Goal: Transaction & Acquisition: Book appointment/travel/reservation

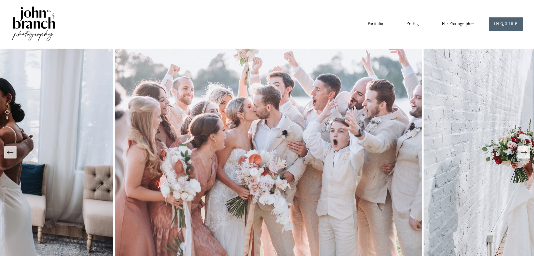
click at [523, 154] on icon "Next Slide" at bounding box center [524, 152] width 8 height 8
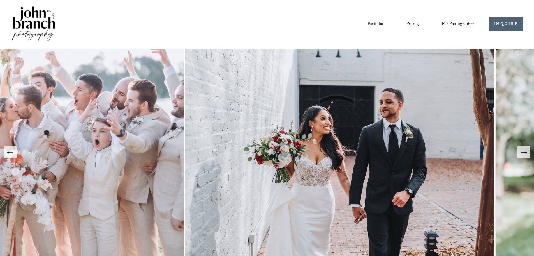
click at [523, 154] on icon "Next Slide" at bounding box center [524, 152] width 8 height 8
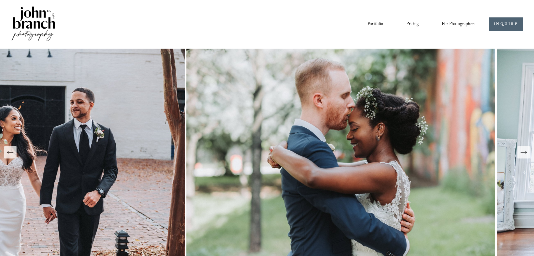
click at [523, 154] on icon "Next Slide" at bounding box center [524, 152] width 8 height 8
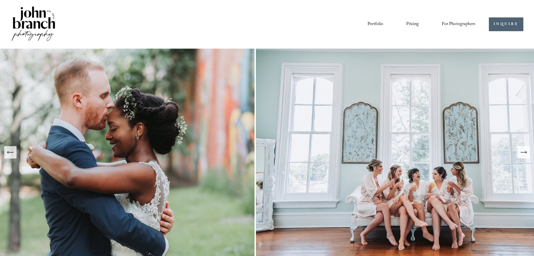
click at [523, 154] on icon "Next Slide" at bounding box center [524, 152] width 8 height 8
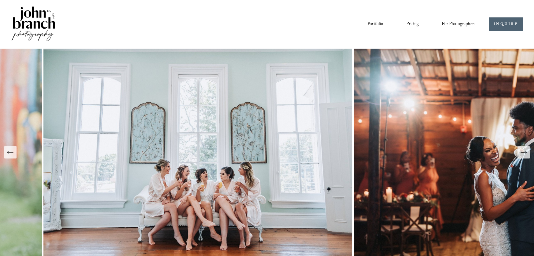
click at [523, 154] on icon "Next Slide" at bounding box center [524, 152] width 8 height 8
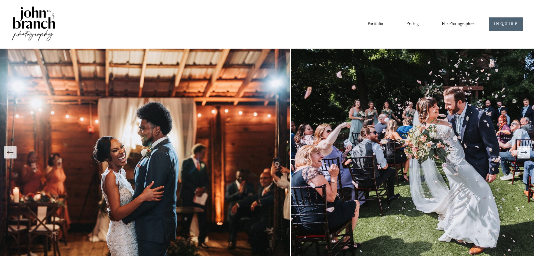
click at [523, 154] on icon "Next Slide" at bounding box center [524, 152] width 8 height 8
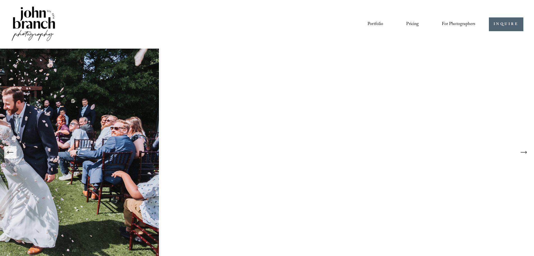
click at [523, 154] on icon "Next Slide" at bounding box center [524, 152] width 8 height 8
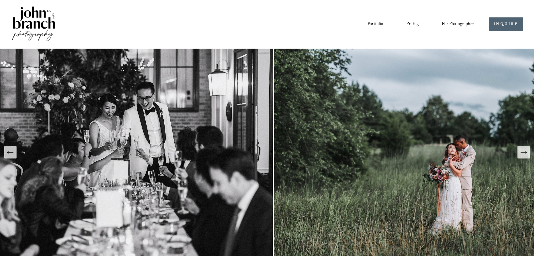
click at [523, 154] on icon "Next Slide" at bounding box center [524, 152] width 8 height 8
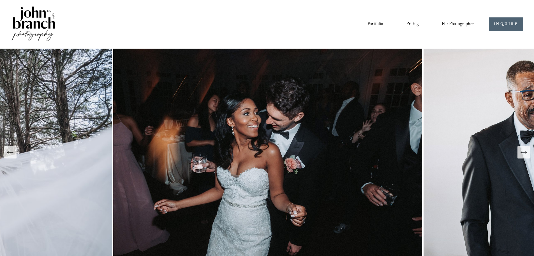
click at [8, 152] on icon "Previous Slide" at bounding box center [7, 152] width 1 height 2
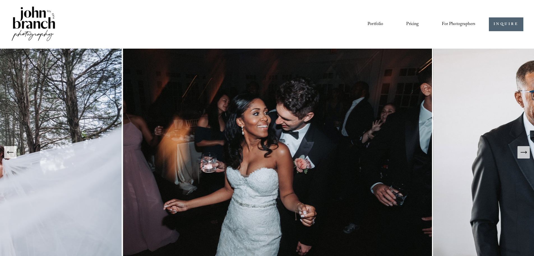
click at [8, 152] on icon "Previous Slide" at bounding box center [7, 152] width 1 height 2
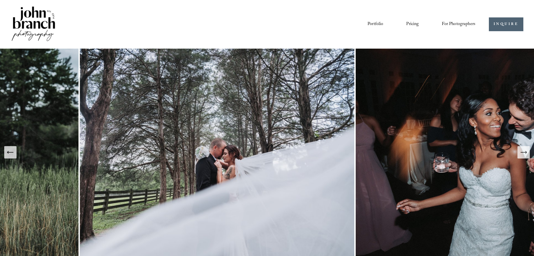
click at [8, 152] on icon "Previous Slide" at bounding box center [7, 152] width 1 height 2
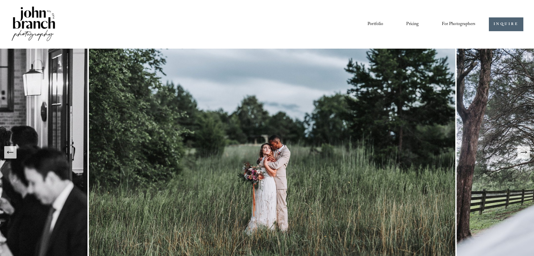
click at [8, 152] on icon "Previous Slide" at bounding box center [7, 152] width 1 height 2
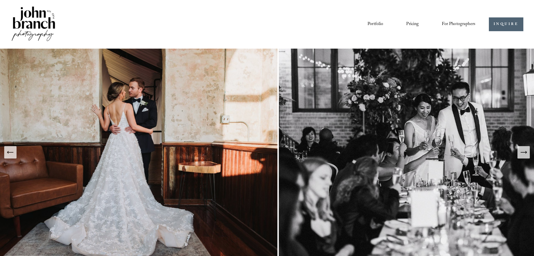
click at [8, 152] on icon "Previous Slide" at bounding box center [7, 152] width 1 height 2
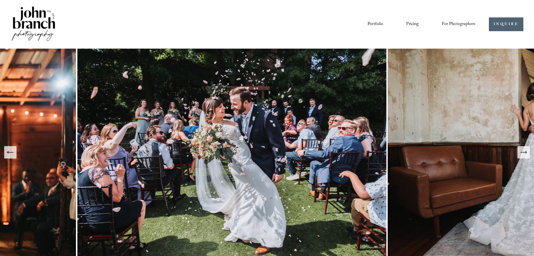
click at [8, 152] on icon "Previous Slide" at bounding box center [7, 152] width 1 height 2
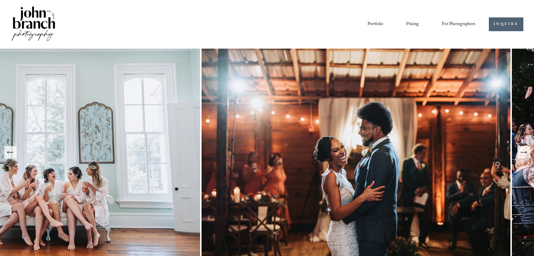
click at [8, 152] on icon "Previous Slide" at bounding box center [7, 152] width 1 height 2
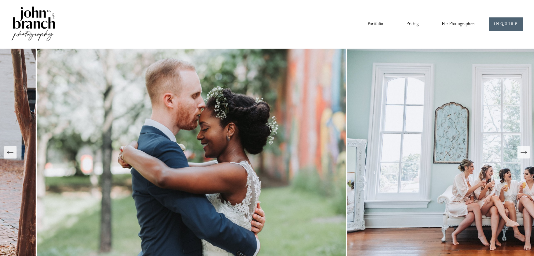
click at [8, 152] on icon "Previous Slide" at bounding box center [7, 152] width 1 height 2
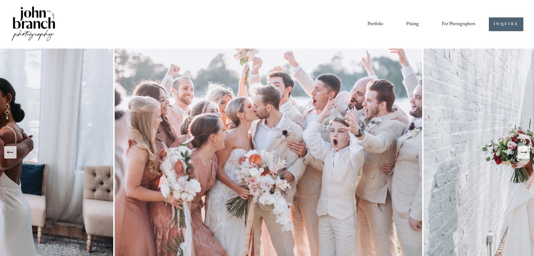
click at [8, 152] on icon "Previous Slide" at bounding box center [7, 152] width 1 height 2
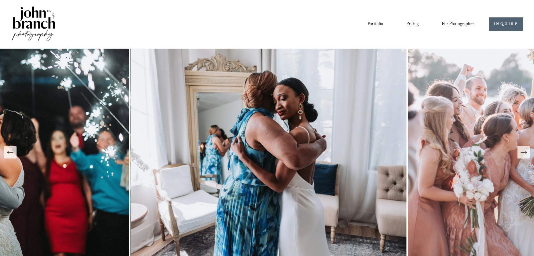
click at [8, 152] on icon "Previous Slide" at bounding box center [7, 152] width 1 height 2
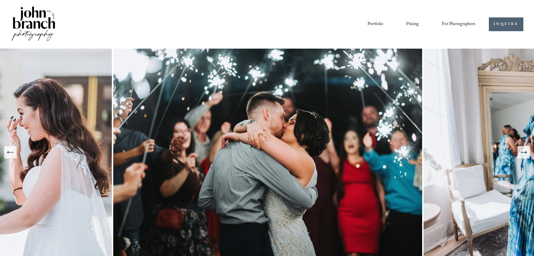
click at [8, 152] on icon "Previous Slide" at bounding box center [7, 152] width 1 height 2
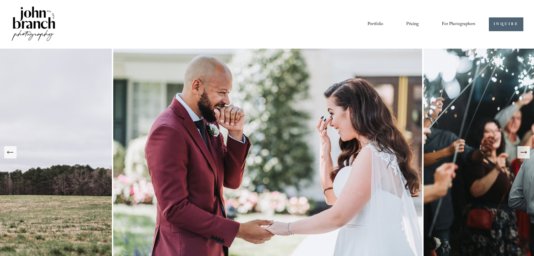
click at [8, 152] on icon "Previous Slide" at bounding box center [7, 152] width 1 height 2
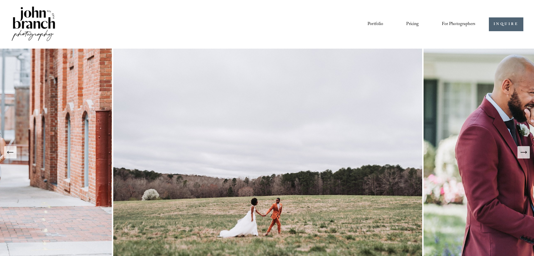
click at [10, 155] on icon "Previous Slide" at bounding box center [10, 152] width 8 height 8
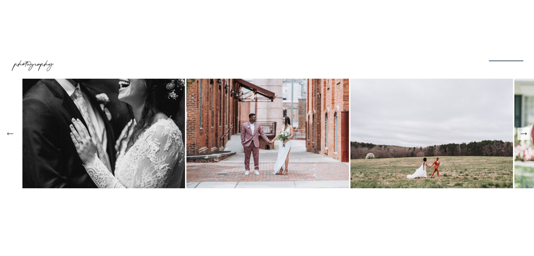
scroll to position [28, 0]
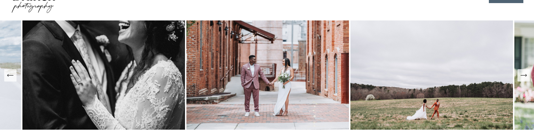
click at [8, 79] on icon "Previous Slide" at bounding box center [10, 76] width 8 height 8
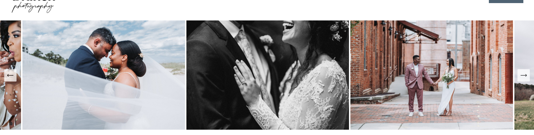
click at [8, 78] on icon "Previous Slide" at bounding box center [10, 76] width 8 height 8
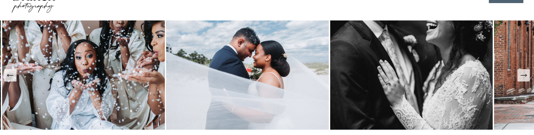
click at [8, 78] on icon "Previous Slide" at bounding box center [10, 76] width 8 height 8
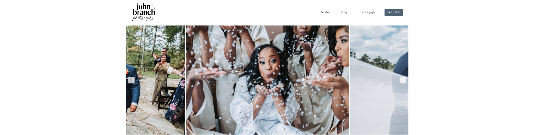
scroll to position [0, 0]
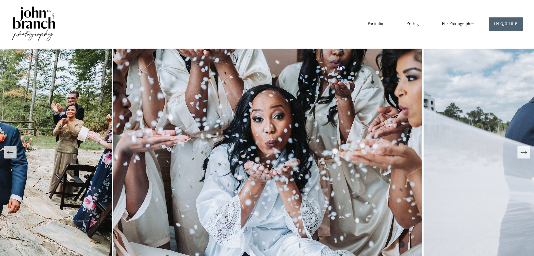
click at [528, 153] on button "Next Slide" at bounding box center [524, 152] width 12 height 12
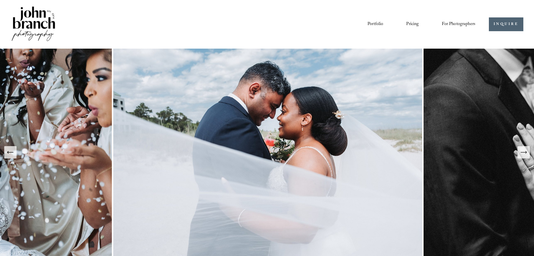
click at [528, 153] on button "Next Slide" at bounding box center [524, 152] width 12 height 12
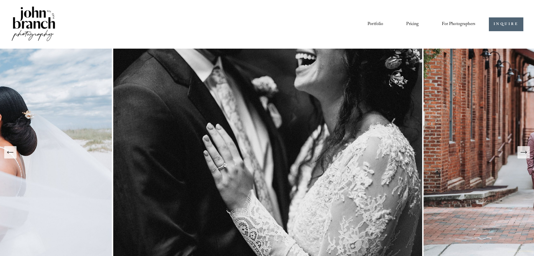
click at [528, 153] on button "Next Slide" at bounding box center [524, 152] width 12 height 12
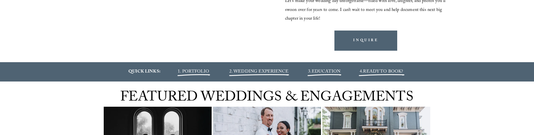
scroll to position [561, 0]
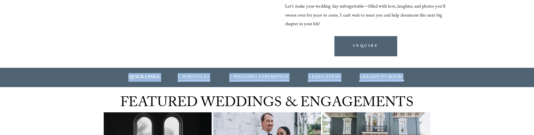
drag, startPoint x: 123, startPoint y: 77, endPoint x: 419, endPoint y: 76, distance: 295.9
click at [419, 76] on div "QUICK LINKS: 1. PORTFOLIO 2. WEDDING EXPERIENCE 3. EDUCATION 4. READY TO BOOK?" at bounding box center [267, 77] width 534 height 9
copy div "QUICK LINKS: 1. PORTFOLIO 2. WEDDING EXPERIENCE 3. EDUCATION 4. READY TO BOOK?"
click at [118, 75] on div "QUICK LINKS: 1. PORTFOLIO 2. WEDDING EXPERIENCE 3. EDUCATION 4. READY TO BOOK?" at bounding box center [267, 77] width 534 height 9
click at [125, 79] on p "QUICK LINKS:" at bounding box center [144, 77] width 49 height 9
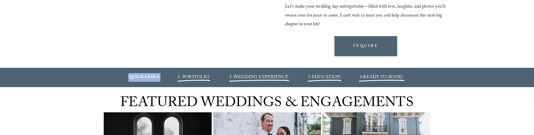
drag, startPoint x: 124, startPoint y: 76, endPoint x: 163, endPoint y: 77, distance: 38.7
click at [163, 77] on p "QUICK LINKS:" at bounding box center [144, 77] width 49 height 9
copy strong "QUICK LINKS:"
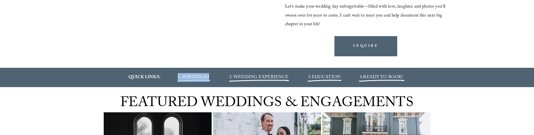
drag, startPoint x: 174, startPoint y: 73, endPoint x: 217, endPoint y: 73, distance: 42.6
click at [217, 73] on p "1. PORTFOLIO" at bounding box center [193, 77] width 49 height 9
copy span "1. PORTFOLIO"
click at [151, 72] on div "QUICK LINKS: 1. PORTFOLIO 2. WEDDING EXPERIENCE 3. EDUCATION 4. READY TO BOOK?" at bounding box center [267, 77] width 534 height 19
drag, startPoint x: 174, startPoint y: 76, endPoint x: 210, endPoint y: 75, distance: 35.9
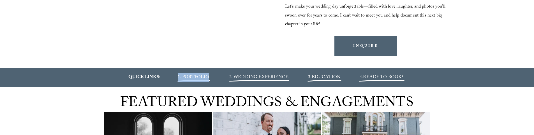
click at [210, 75] on p "1. PORTFOLIO" at bounding box center [193, 77] width 49 height 9
copy span "1. PORTFOLIO"
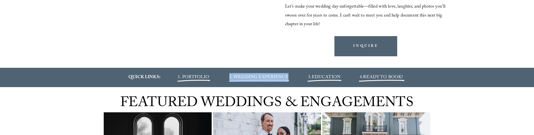
drag, startPoint x: 296, startPoint y: 76, endPoint x: 230, endPoint y: 72, distance: 66.6
click at [230, 72] on div "QUICK LINKS: 1. PORTFOLIO 2. WEDDING EXPERIENCE 3. EDUCATION 4. READY TO BOOK?" at bounding box center [267, 77] width 534 height 19
copy span "2. WEDDING EXPERIENCE"
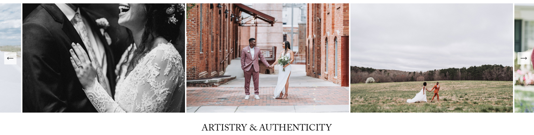
scroll to position [0, 0]
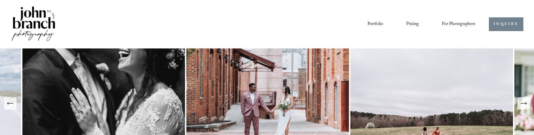
click at [505, 22] on link "INQUIRE" at bounding box center [506, 24] width 35 height 14
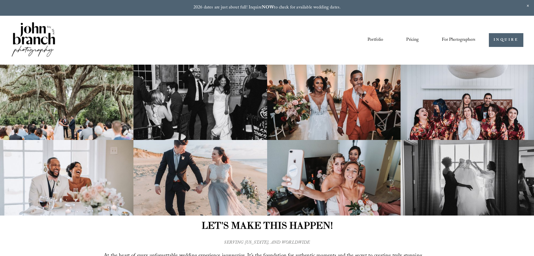
click at [236, 52] on div "Portfolio Pricing For Photographers Presets Education Courses" at bounding box center [243, 40] width 465 height 38
click at [379, 38] on link "Portfolio" at bounding box center [376, 40] width 16 height 10
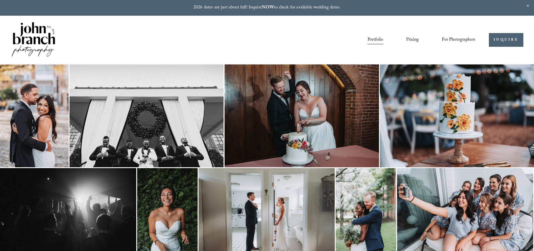
click at [42, 131] on img at bounding box center [34, 116] width 69 height 103
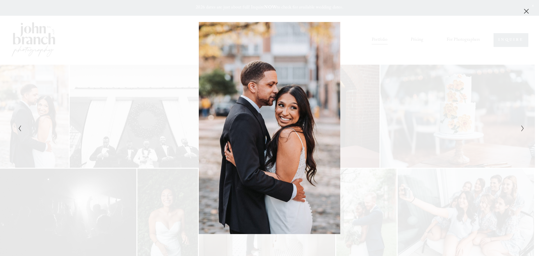
click at [393, 125] on div "Gallery" at bounding box center [395, 128] width 253 height 212
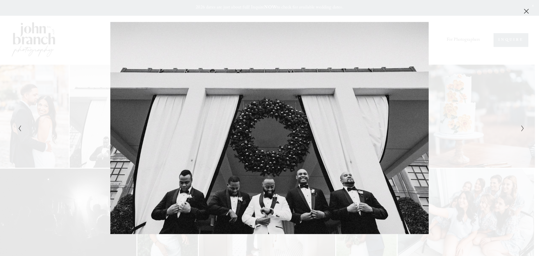
click at [364, 125] on div "Gallery" at bounding box center [395, 128] width 253 height 212
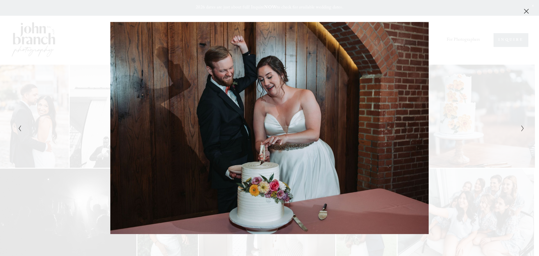
click at [504, 125] on div "Gallery" at bounding box center [395, 128] width 253 height 212
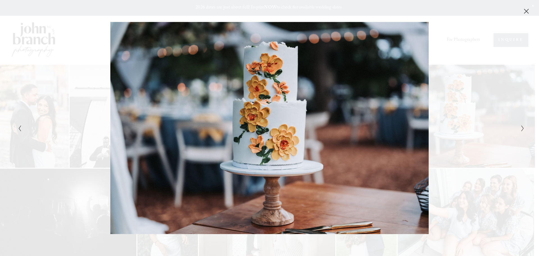
click at [504, 125] on div "Gallery" at bounding box center [395, 128] width 253 height 212
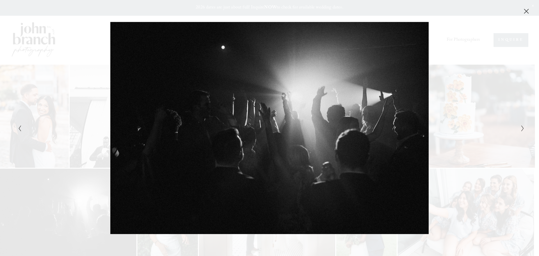
click at [524, 10] on icon "Close" at bounding box center [526, 11] width 6 height 6
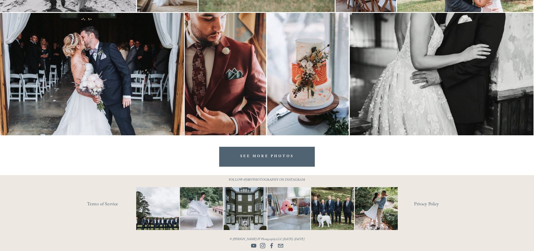
scroll to position [1151, 0]
click at [277, 153] on link "SEE MORE PHOTOS" at bounding box center [267, 157] width 96 height 20
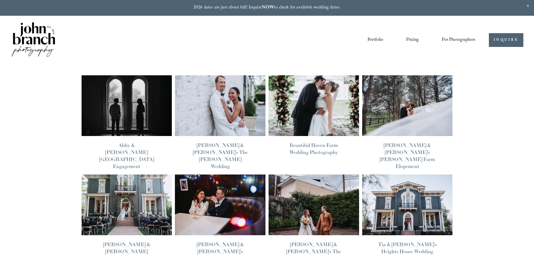
click at [408, 109] on img at bounding box center [407, 105] width 91 height 61
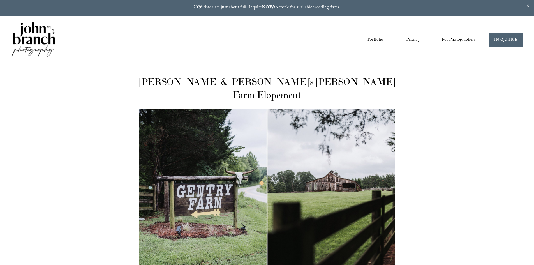
click at [415, 38] on link "Pricing" at bounding box center [412, 40] width 13 height 10
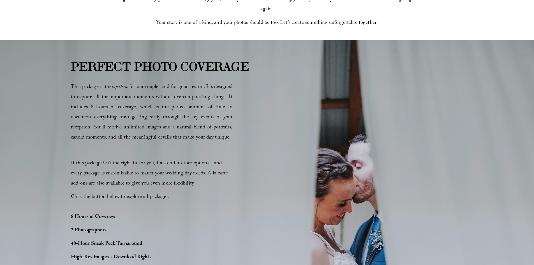
scroll to position [309, 0]
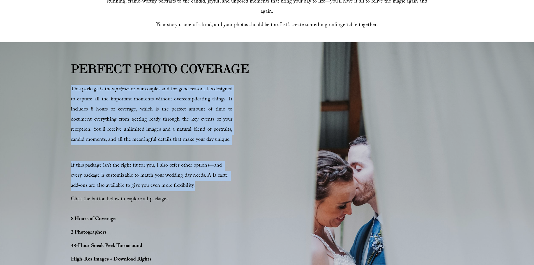
drag, startPoint x: 156, startPoint y: 79, endPoint x: 336, endPoint y: 142, distance: 190.5
click at [195, 192] on div "PERFECT PHOTO COVERAGE This package is the top choice for our couples and for g…" at bounding box center [267, 208] width 534 height 296
click at [342, 142] on div "PERFECT PHOTO COVERAGE This package is the top choice for our couples and for g…" at bounding box center [267, 208] width 534 height 296
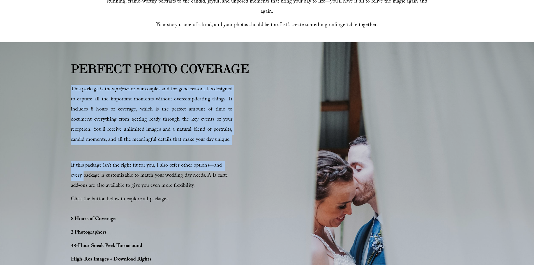
drag, startPoint x: 352, startPoint y: 118, endPoint x: 365, endPoint y: 170, distance: 54.3
click at [365, 170] on div "PERFECT PHOTO COVERAGE This package is the top choice for our couples and for g…" at bounding box center [267, 208] width 534 height 296
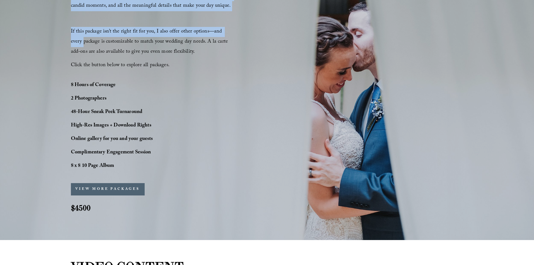
scroll to position [449, 0]
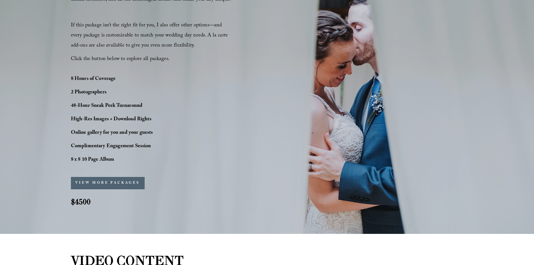
click at [84, 204] on strong "$4500" at bounding box center [81, 202] width 20 height 10
click at [143, 158] on p "8 x 8 10 Page Album" at bounding box center [127, 160] width 112 height 10
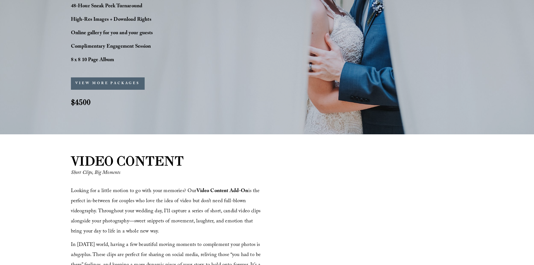
scroll to position [645, 0]
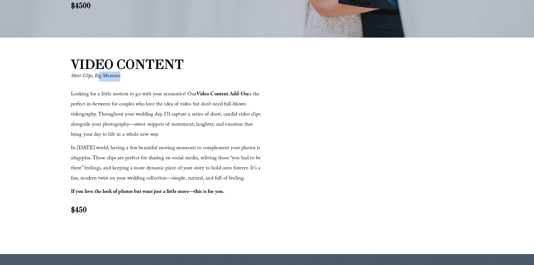
drag, startPoint x: 101, startPoint y: 68, endPoint x: 195, endPoint y: 68, distance: 94.3
click at [190, 67] on div "Short Clips, Big Moments" at bounding box center [143, 77] width 145 height 20
click at [190, 92] on span "Looking for a little motion to go with your memories? Our Video Content Add-On …" at bounding box center [166, 114] width 191 height 49
click at [227, 125] on span "Looking for a little motion to go with your memories? Our Video Content Add-On …" at bounding box center [166, 114] width 191 height 49
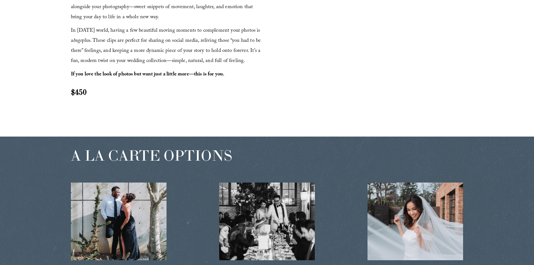
scroll to position [813, 0]
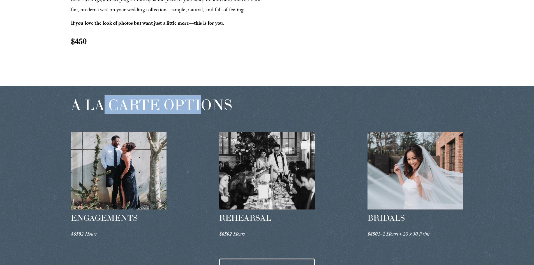
drag, startPoint x: 102, startPoint y: 100, endPoint x: 206, endPoint y: 104, distance: 103.9
click at [206, 104] on span "A LA CARTE OPTIONS" at bounding box center [151, 104] width 161 height 19
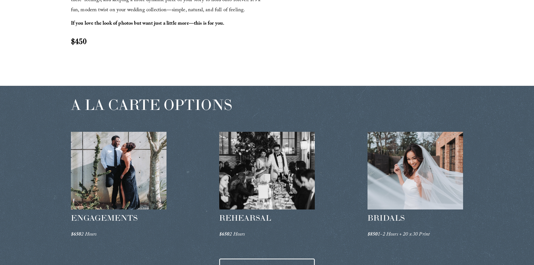
click at [259, 106] on div "A LA CARTE OPTIONS ENGAGEMENTS $650 2 Hours REHEARSAL $650 2 Hours" at bounding box center [267, 188] width 534 height 204
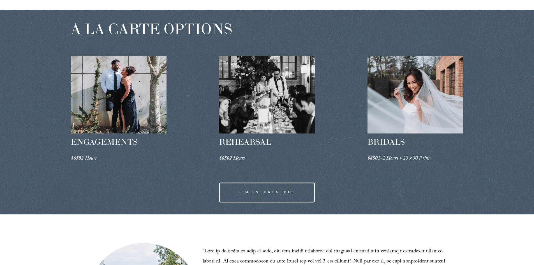
scroll to position [898, 0]
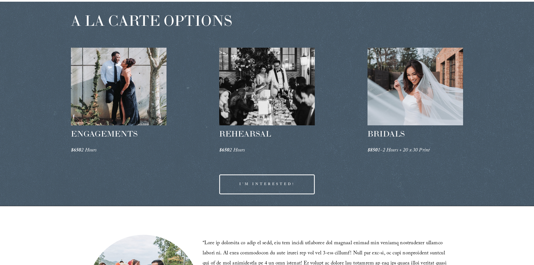
click at [232, 152] on em "2 Hours" at bounding box center [236, 150] width 15 height 9
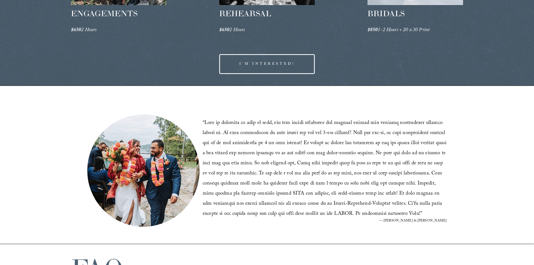
scroll to position [1038, 0]
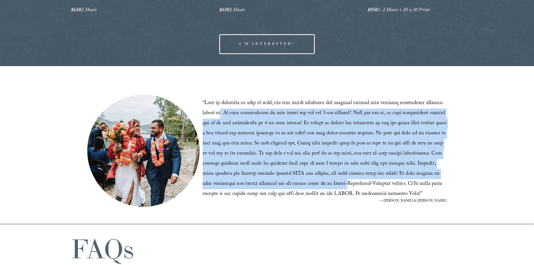
drag, startPoint x: 206, startPoint y: 109, endPoint x: 342, endPoint y: 176, distance: 151.0
click at [315, 182] on blockquote "“ ”" at bounding box center [325, 148] width 244 height 101
click at [359, 174] on blockquote "“ ”" at bounding box center [325, 148] width 244 height 101
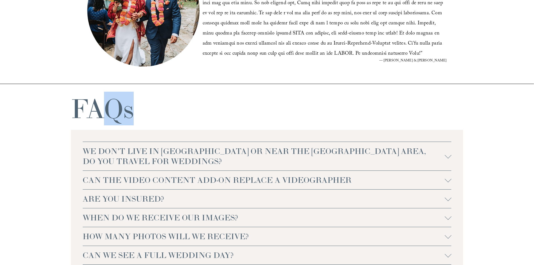
drag, startPoint x: 105, startPoint y: 110, endPoint x: 139, endPoint y: 121, distance: 36.2
click at [139, 121] on div "FAQs WE DON'T LIVE IN [GEOGRAPHIC_DATA] OR NEAR THE [GEOGRAPHIC_DATA] AREA, DO …" at bounding box center [267, 209] width 534 height 250
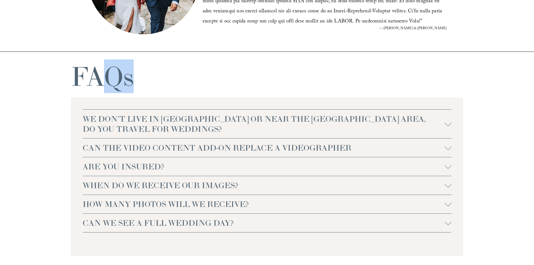
scroll to position [1234, 0]
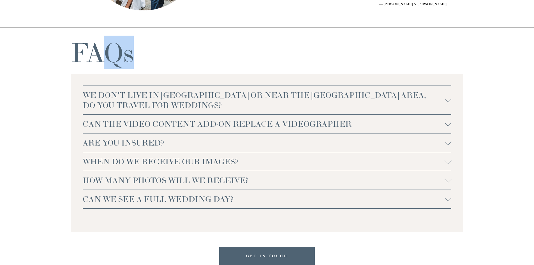
click at [445, 101] on button "WE DON'T LIVE IN [GEOGRAPHIC_DATA] OR NEAR THE [GEOGRAPHIC_DATA] AREA, DO YOU T…" at bounding box center [267, 100] width 369 height 29
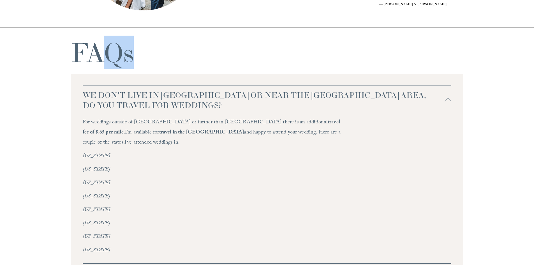
click at [445, 101] on span "WE DON'T LIVE IN [GEOGRAPHIC_DATA] OR NEAR THE [GEOGRAPHIC_DATA] AREA, DO YOU T…" at bounding box center [264, 100] width 362 height 20
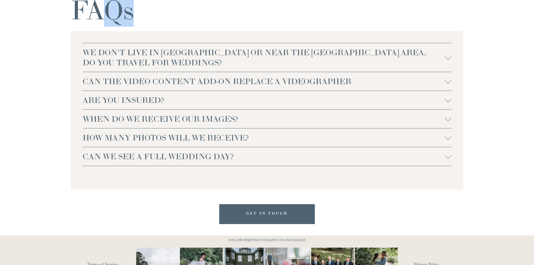
scroll to position [1324, 0]
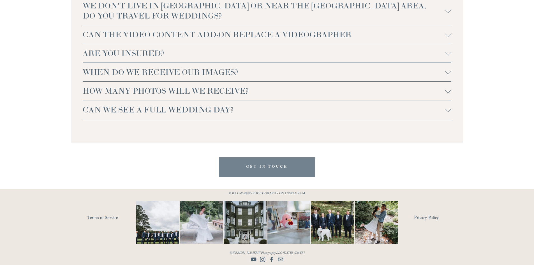
click at [279, 164] on link "GET IN TOUCH" at bounding box center [267, 167] width 96 height 20
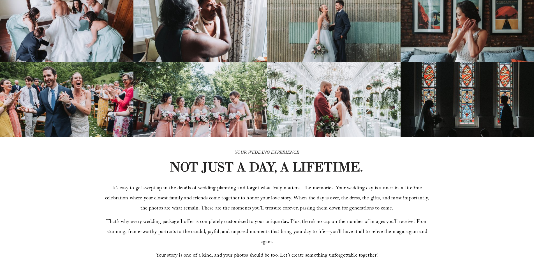
scroll to position [0, 0]
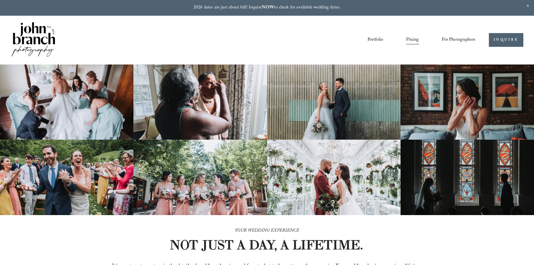
click at [201, 47] on div "Portfolio Pricing For Photographers Presets Education Courses" at bounding box center [243, 40] width 465 height 38
click at [289, 36] on div "Portfolio Pricing For Photographers Presets Education Courses Blog" at bounding box center [273, 40] width 406 height 10
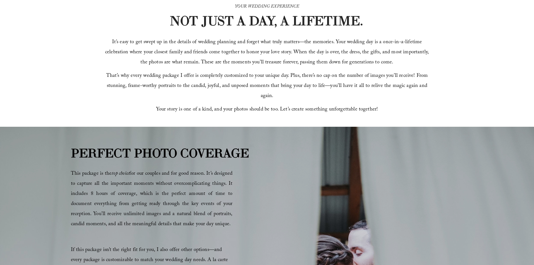
scroll to position [224, 0]
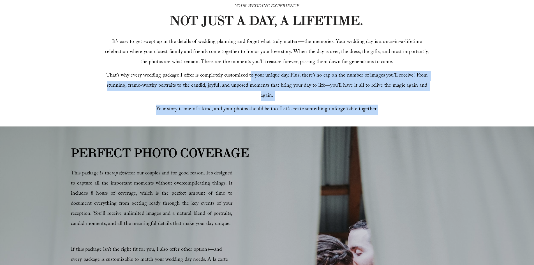
drag, startPoint x: 351, startPoint y: 103, endPoint x: 253, endPoint y: 75, distance: 101.5
click at [253, 75] on div "It’s easy to get swept up in the details of wedding planning and forget what tr…" at bounding box center [267, 75] width 327 height 77
click at [282, 81] on span "That’s why every wedding package I offer is completely customized to your uniqu…" at bounding box center [267, 86] width 323 height 29
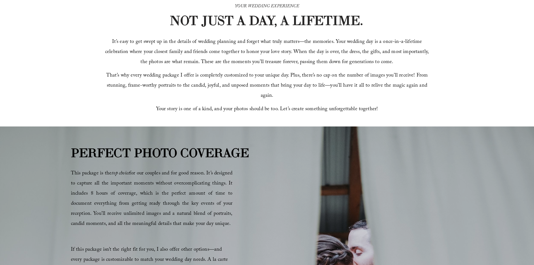
scroll to position [168, 0]
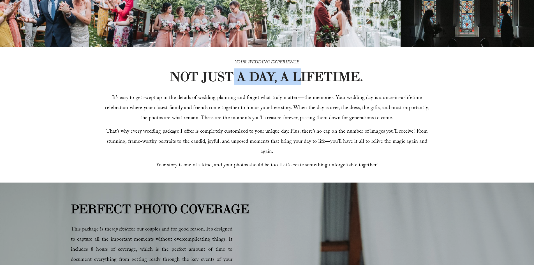
drag, startPoint x: 242, startPoint y: 74, endPoint x: 312, endPoint y: 80, distance: 70.1
click at [302, 74] on strong "NOT JUST A DAY, A LIFETIME." at bounding box center [267, 76] width 194 height 16
click at [322, 84] on strong "NOT JUST A DAY, A LIFETIME." at bounding box center [267, 76] width 194 height 16
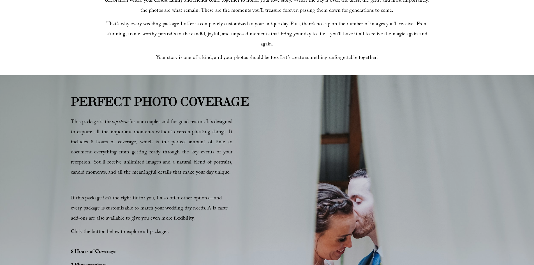
scroll to position [281, 0]
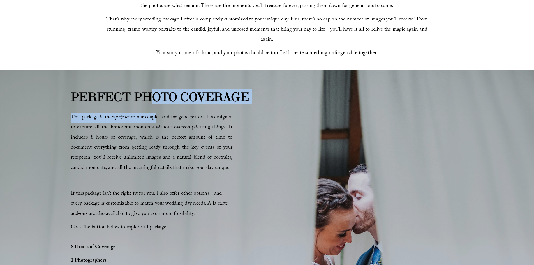
drag, startPoint x: 156, startPoint y: 108, endPoint x: 168, endPoint y: 113, distance: 13.1
click at [168, 113] on div "PERFECT PHOTO COVERAGE This package is the top choice for our couples and for g…" at bounding box center [267, 236] width 534 height 296
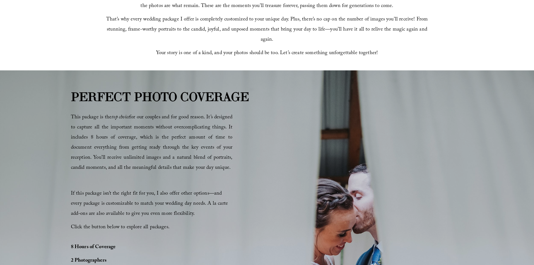
click at [180, 125] on span "This package is the top choice for our couples and for good reason. It’s design…" at bounding box center [152, 142] width 162 height 59
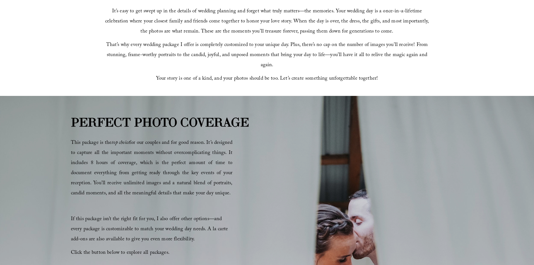
scroll to position [314, 0]
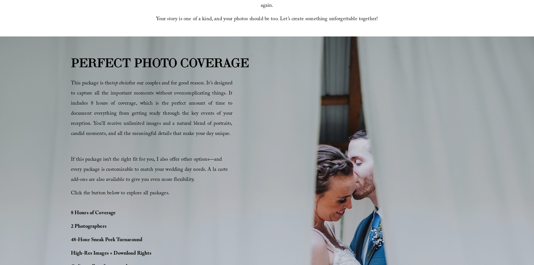
drag, startPoint x: 275, startPoint y: 116, endPoint x: 266, endPoint y: 132, distance: 18.7
click at [278, 134] on div "PERFECT PHOTO COVERAGE This package is the top choice for our couples and for g…" at bounding box center [267, 202] width 534 height 296
click at [135, 66] on strong "PERFECT PHOTO COVERAGE" at bounding box center [160, 62] width 178 height 15
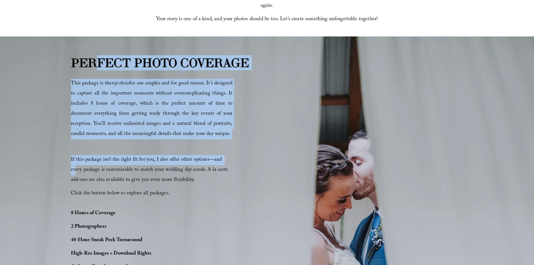
drag, startPoint x: 99, startPoint y: 63, endPoint x: 222, endPoint y: 159, distance: 156.9
click at [223, 159] on div "PERFECT PHOTO COVERAGE This package is the top choice for our couples and for g…" at bounding box center [267, 202] width 534 height 296
click at [196, 157] on span "If this package isn’t the right fit for you, I also offer other options—and eve…" at bounding box center [150, 170] width 159 height 29
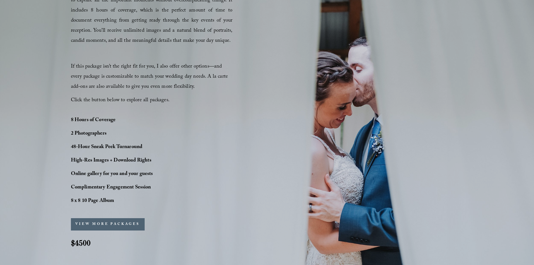
scroll to position [427, 0]
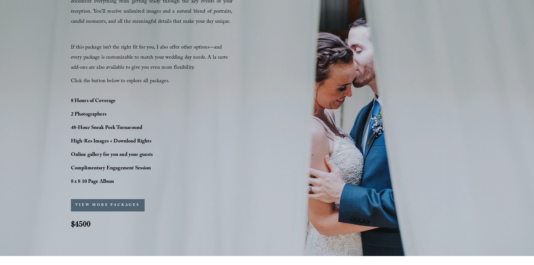
click at [108, 206] on button "VIEW MORE PACKAGES" at bounding box center [108, 205] width 74 height 12
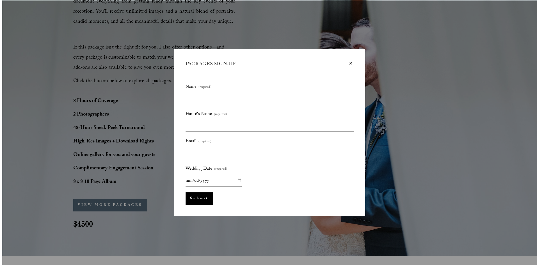
scroll to position [428, 0]
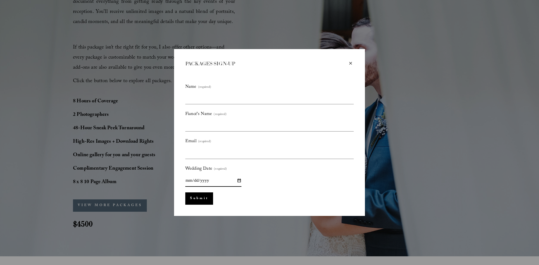
click at [208, 176] on input "Wedding Date (required)" at bounding box center [213, 180] width 56 height 12
click at [234, 180] on input "Wedding Date (required)" at bounding box center [213, 180] width 56 height 12
click at [238, 180] on input "Wedding Date (required)" at bounding box center [213, 180] width 56 height 12
click at [209, 181] on input "Wedding Date (required)" at bounding box center [213, 180] width 56 height 12
click at [220, 156] on input "Email (required)" at bounding box center [269, 153] width 168 height 12
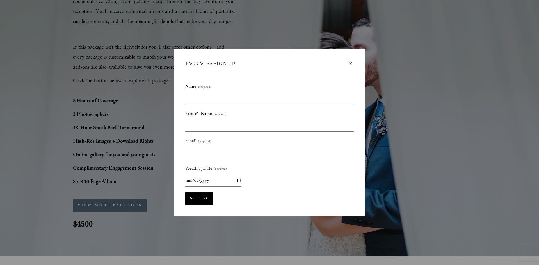
click at [229, 134] on div "Name (required) Fiancé's Name (required) Email (required) Wedding Date (require…" at bounding box center [269, 135] width 168 height 104
click at [232, 126] on input "Fiancé's Name (required)" at bounding box center [269, 126] width 168 height 12
click at [232, 100] on input "Name (required)" at bounding box center [269, 99] width 168 height 12
click at [238, 91] on label "Name (required)" at bounding box center [269, 88] width 168 height 10
click at [0, 0] on input "Name (required)" at bounding box center [0, 0] width 0 height 0
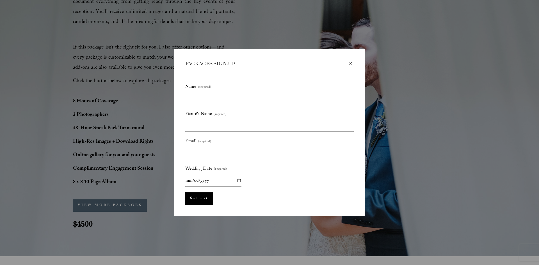
click at [261, 83] on label "Name (required)" at bounding box center [269, 88] width 168 height 10
click at [0, 0] on input "Name (required)" at bounding box center [0, 0] width 0 height 0
click at [209, 144] on span "(required)" at bounding box center [204, 142] width 13 height 6
click at [0, 0] on input "Email (required)" at bounding box center [0, 0] width 0 height 0
click at [234, 131] on input "Fiancé's Name (required)" at bounding box center [269, 126] width 168 height 12
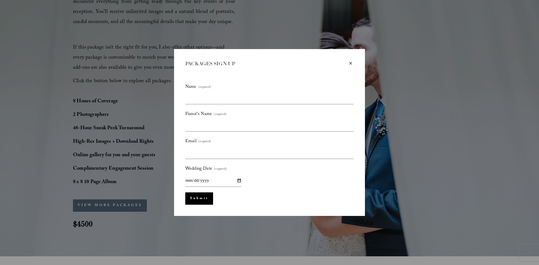
click at [350, 63] on div "×" at bounding box center [350, 63] width 6 height 6
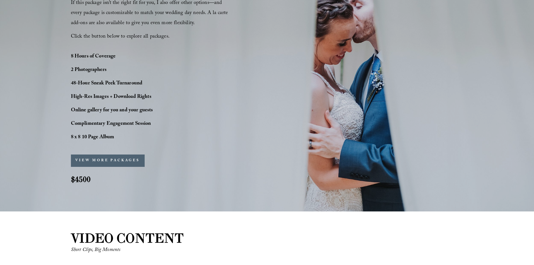
scroll to position [539, 0]
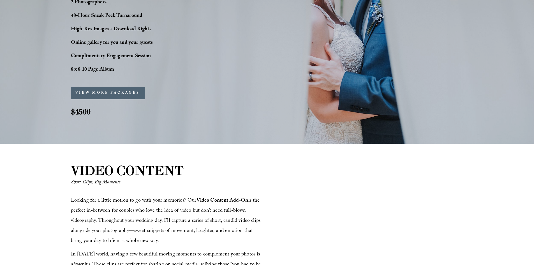
click at [84, 109] on strong "$4500" at bounding box center [81, 112] width 20 height 10
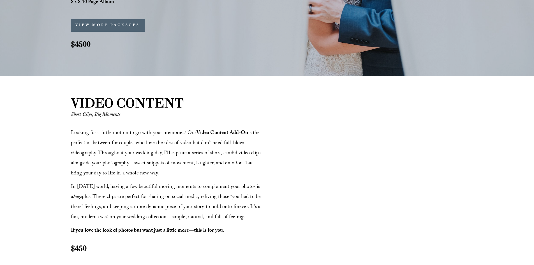
scroll to position [623, 0]
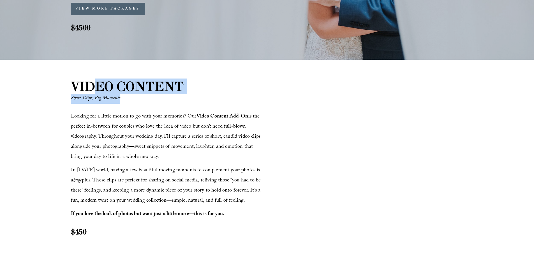
drag, startPoint x: 95, startPoint y: 88, endPoint x: 191, endPoint y: 88, distance: 96.2
click at [192, 88] on div "VIDEO CONTENT Short Clips, Big Moments Looking for a little motion to go with y…" at bounding box center [267, 167] width 534 height 181
click at [169, 89] on strong "VIDEO CONTENT" at bounding box center [127, 87] width 113 height 16
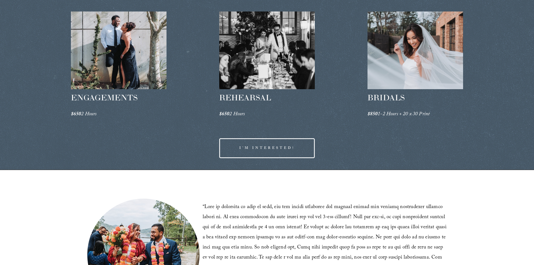
scroll to position [932, 0]
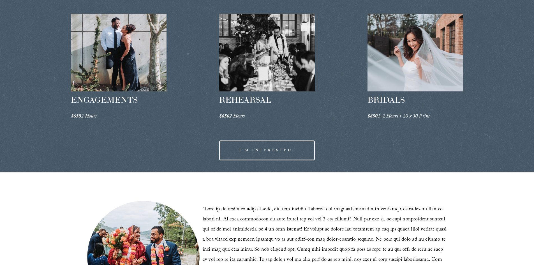
click at [267, 153] on link "I'M INTERESTED!" at bounding box center [267, 151] width 96 height 20
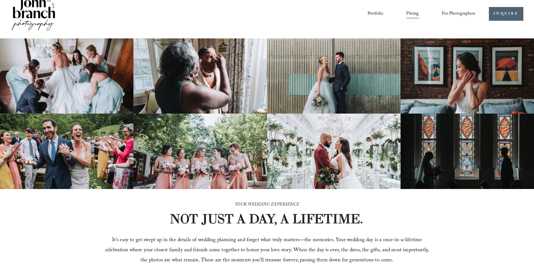
scroll to position [0, 0]
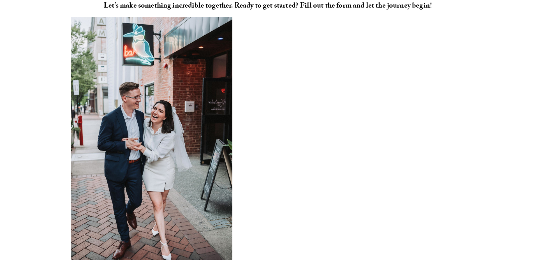
scroll to position [282, 0]
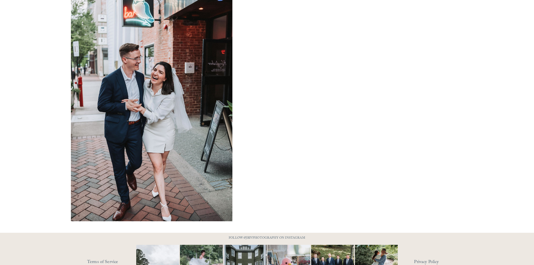
scroll to position [451, 0]
